Goal: Information Seeking & Learning: Learn about a topic

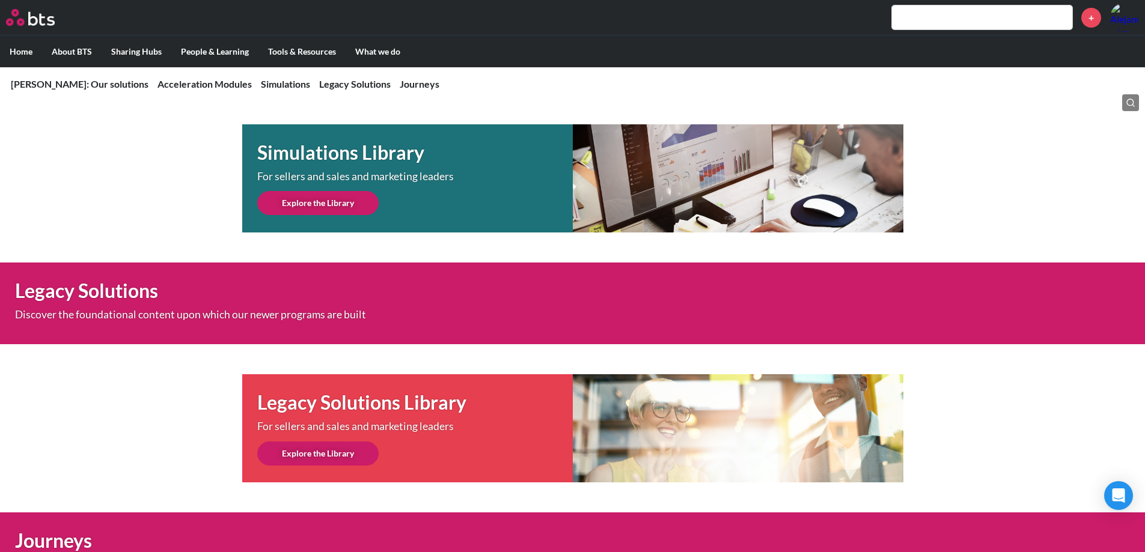
scroll to position [651, 0]
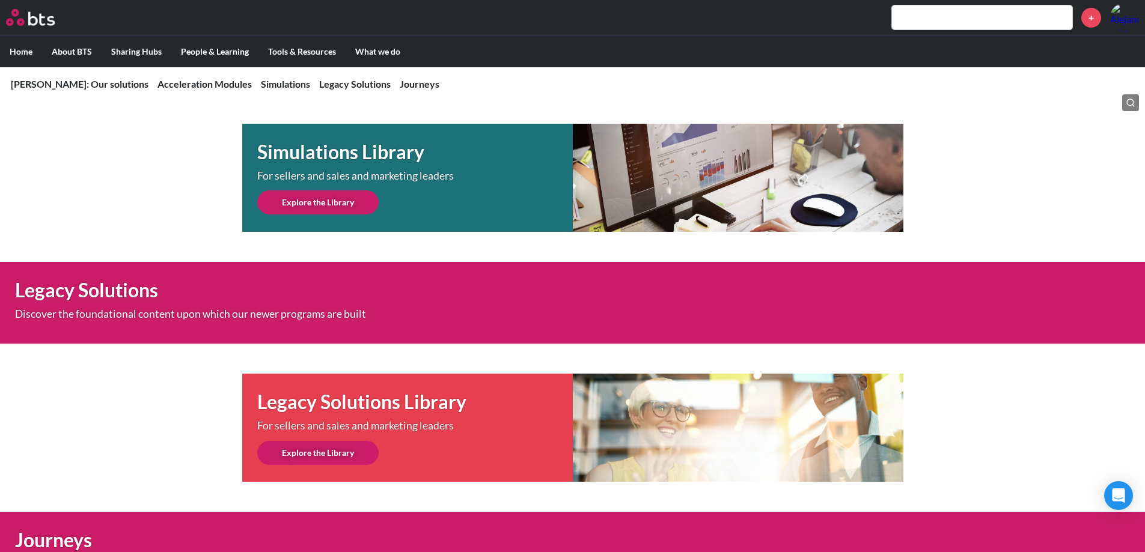
click at [306, 202] on link "Explore the Library" at bounding box center [317, 203] width 121 height 24
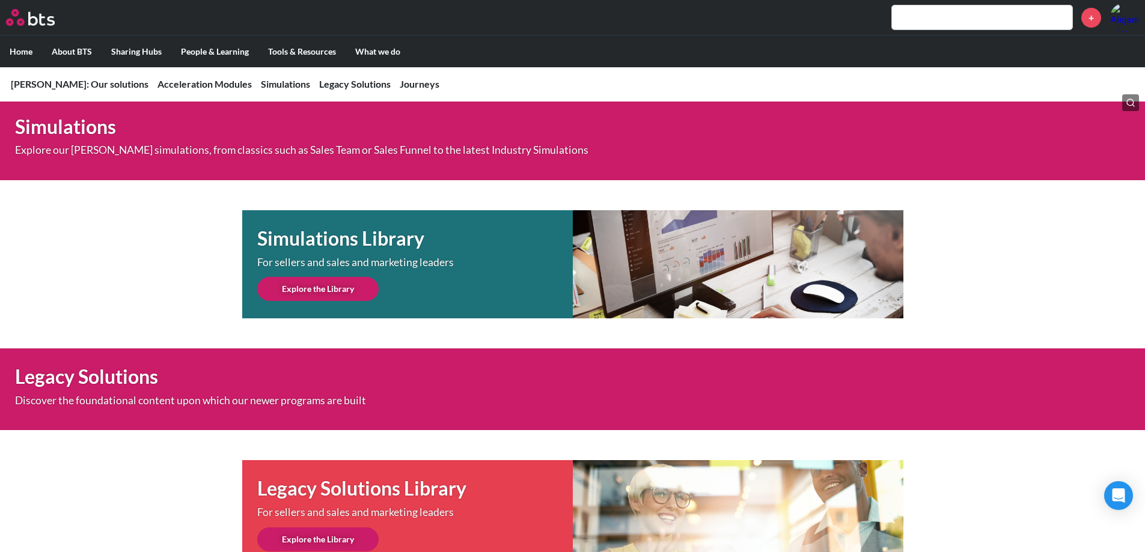
scroll to position [566, 0]
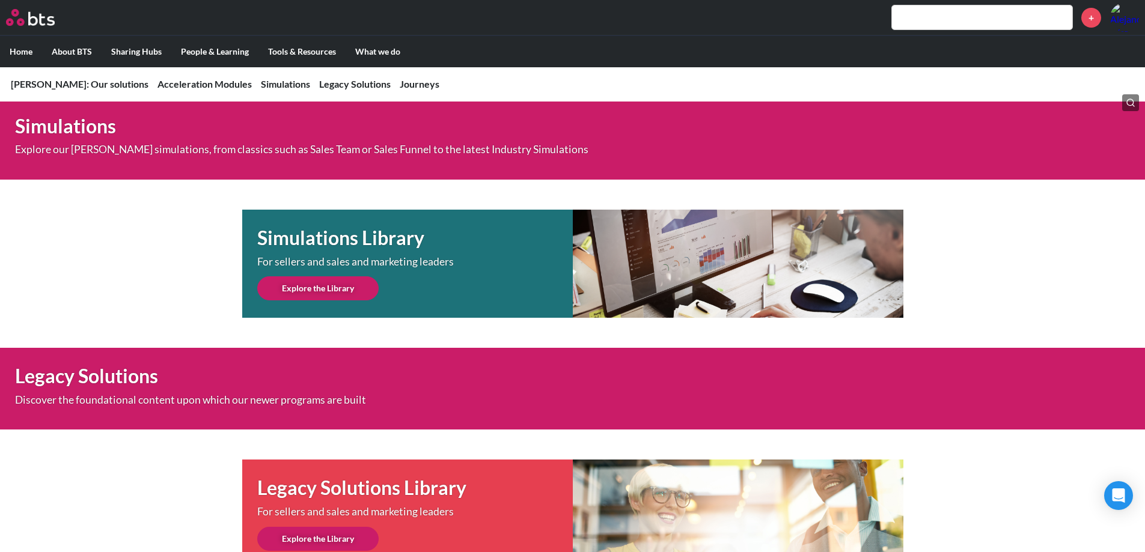
click at [331, 290] on link "Explore the Library" at bounding box center [317, 288] width 121 height 24
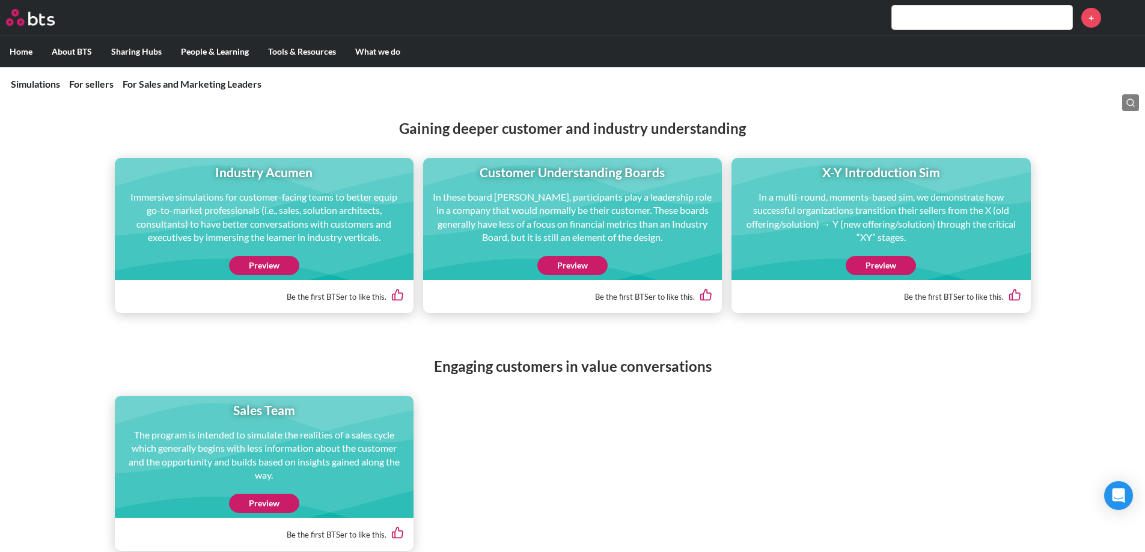
scroll to position [554, 0]
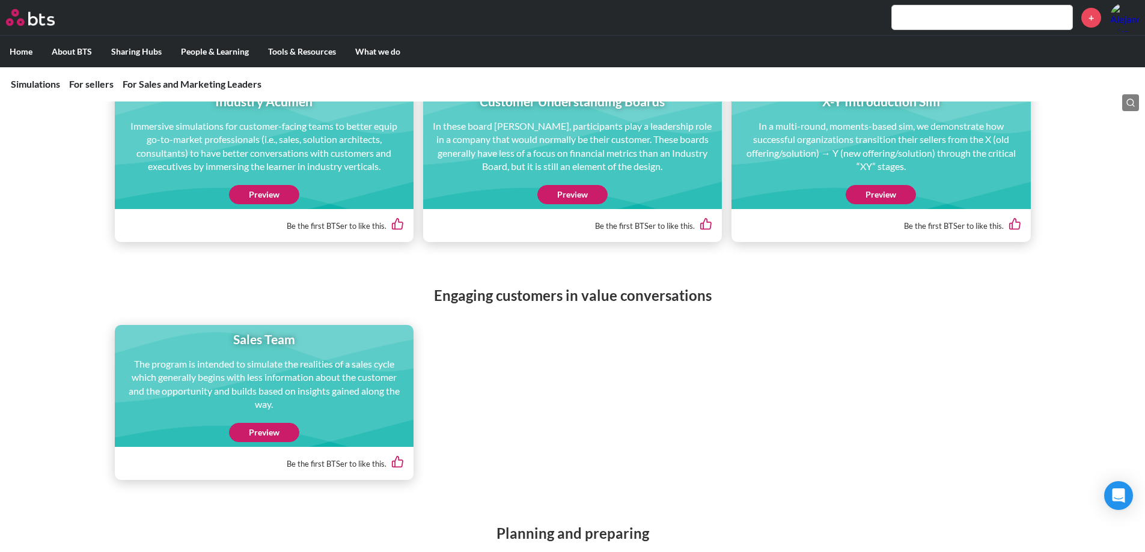
click at [284, 427] on link "Preview" at bounding box center [264, 432] width 70 height 19
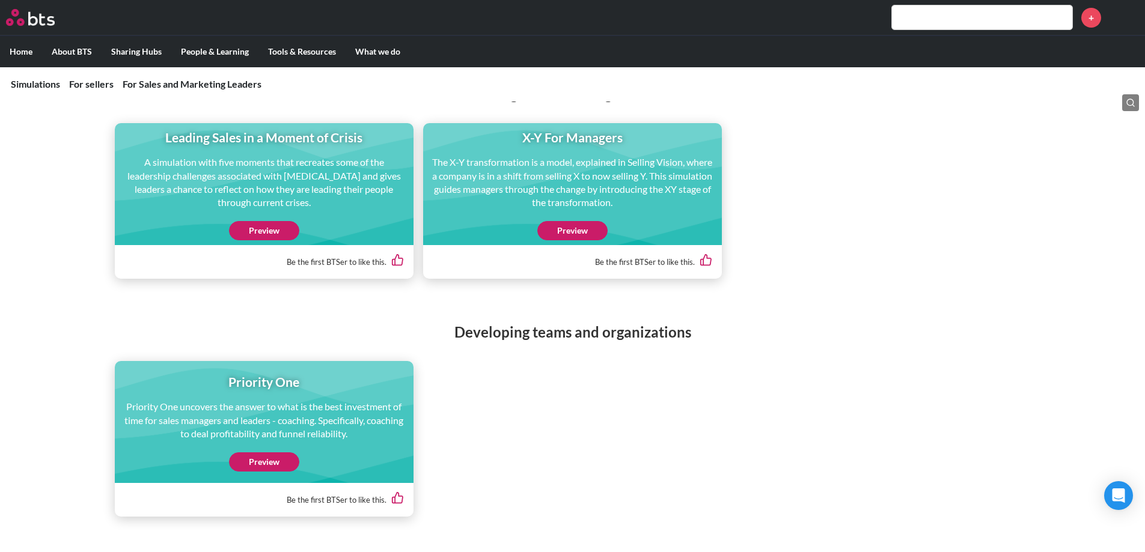
scroll to position [1598, 0]
click at [571, 237] on link "Preview" at bounding box center [572, 230] width 70 height 19
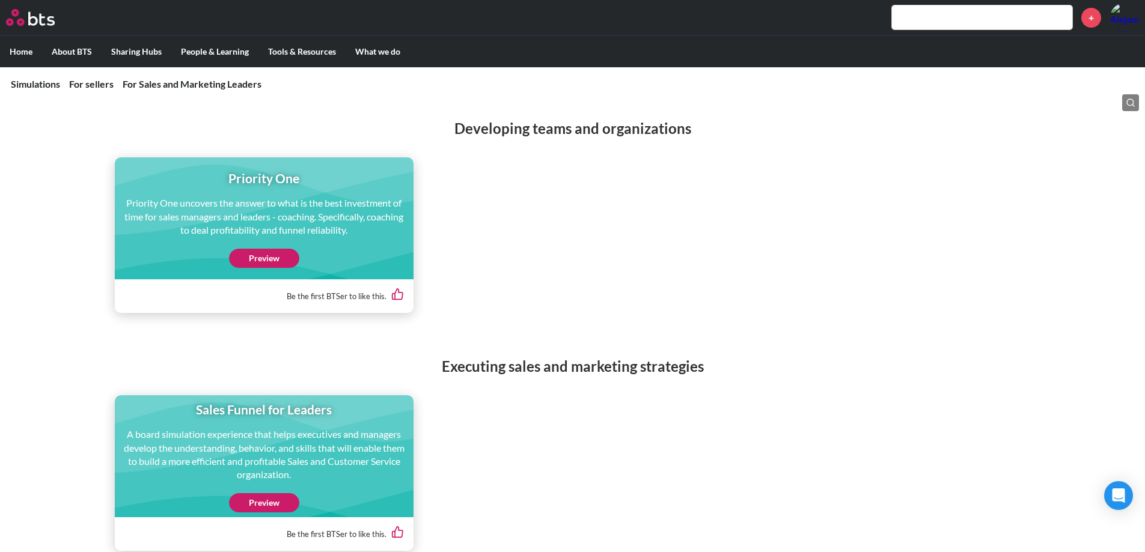
scroll to position [1871, 0]
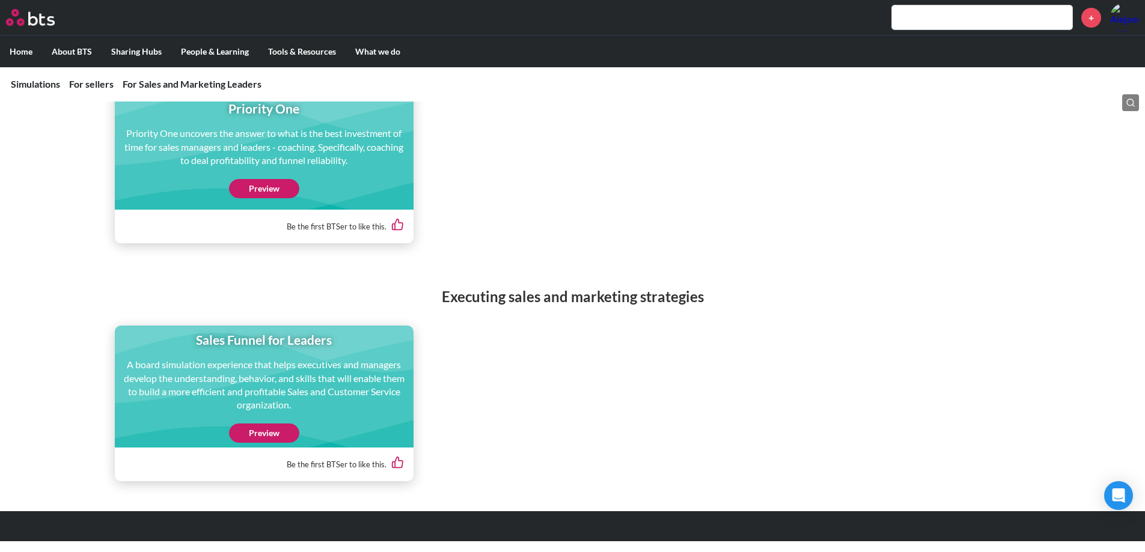
click at [281, 439] on link "Preview" at bounding box center [264, 433] width 70 height 19
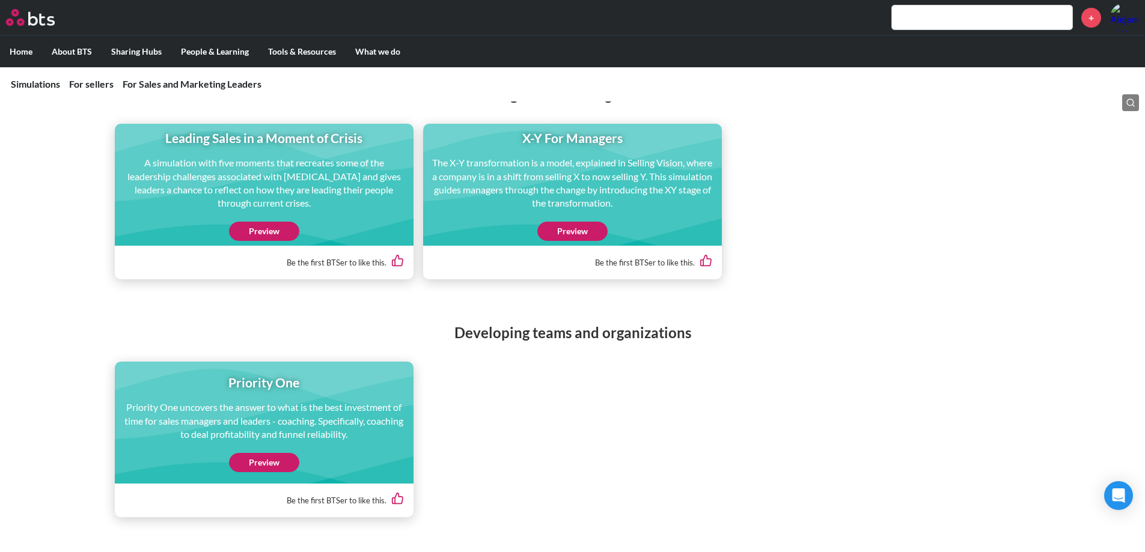
scroll to position [1596, 0]
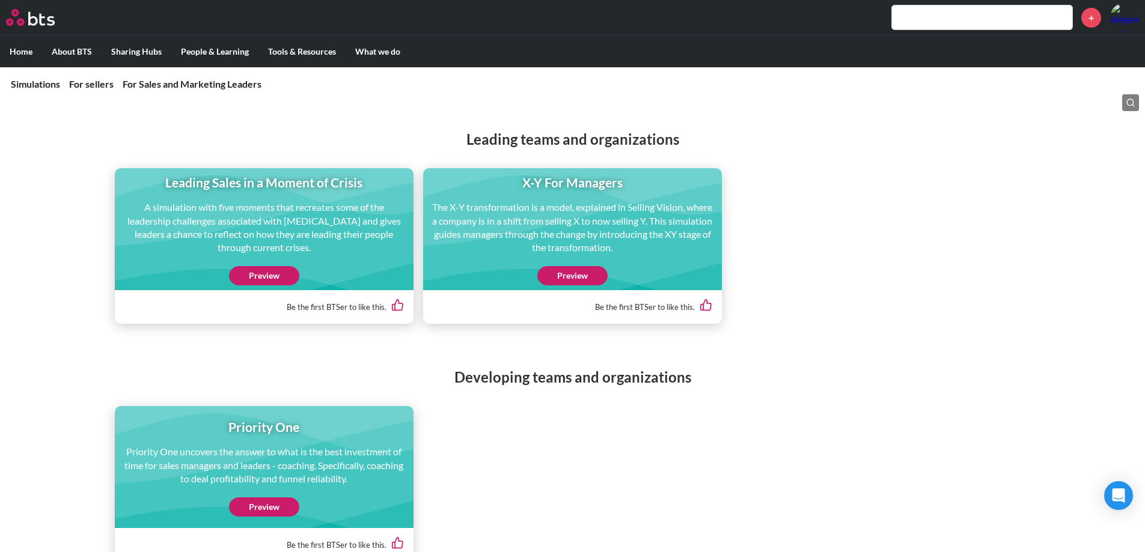
scroll to position [1545, 0]
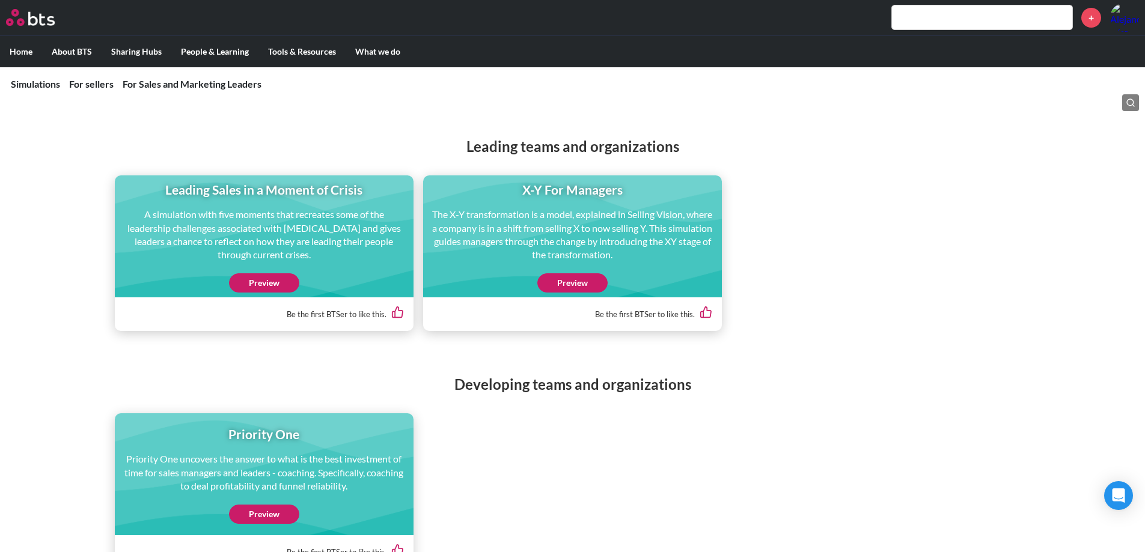
click at [564, 279] on link "Preview" at bounding box center [572, 282] width 70 height 19
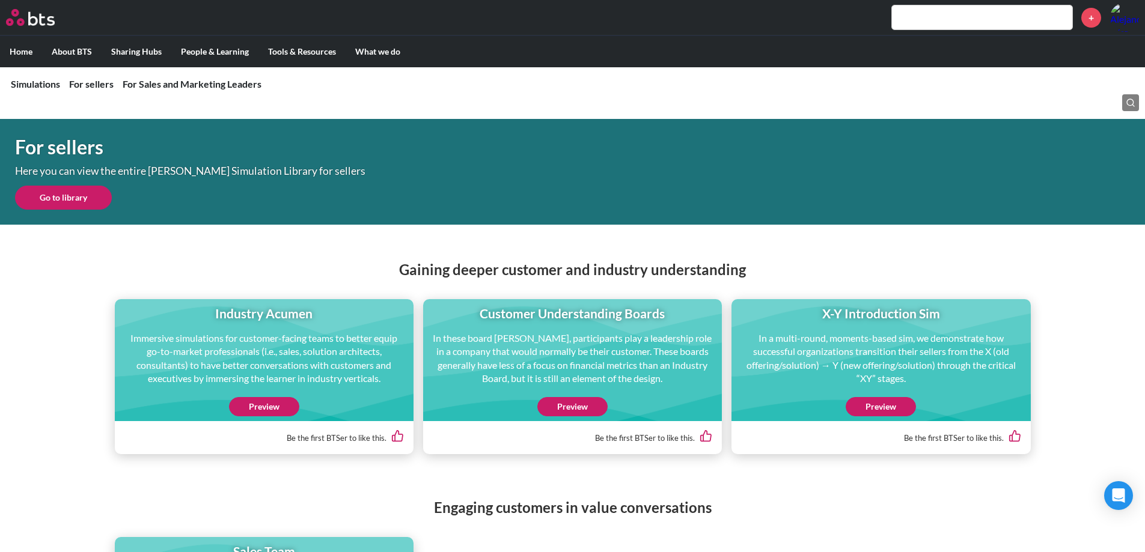
scroll to position [344, 0]
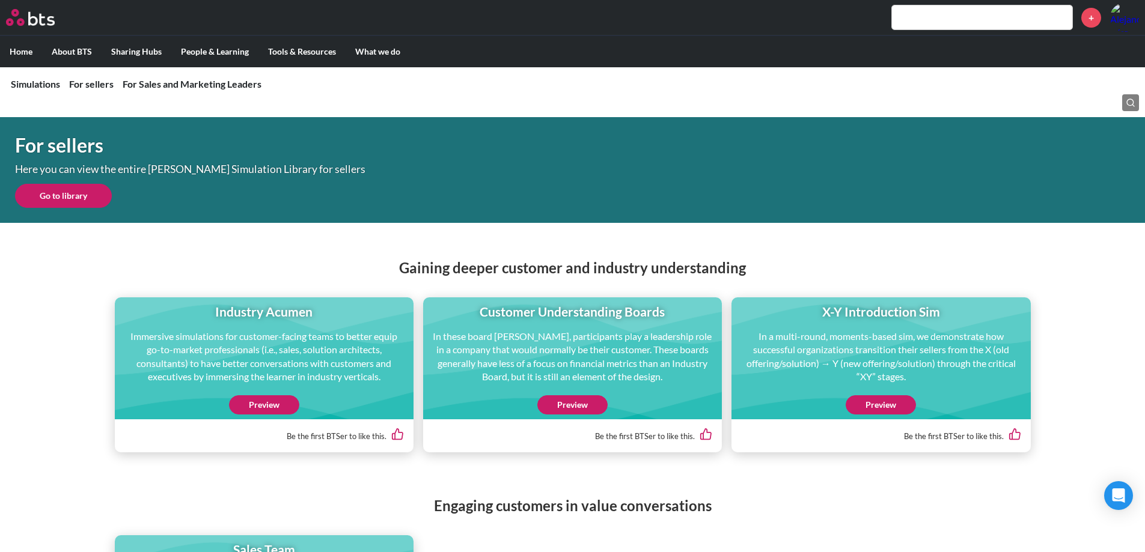
click at [885, 405] on link "Preview" at bounding box center [881, 404] width 70 height 19
